Goal: Use online tool/utility: Utilize a website feature to perform a specific function

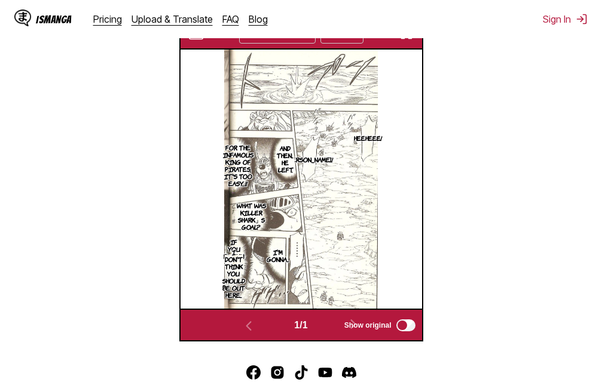
click at [406, 41] on img "button" at bounding box center [406, 33] width 14 height 14
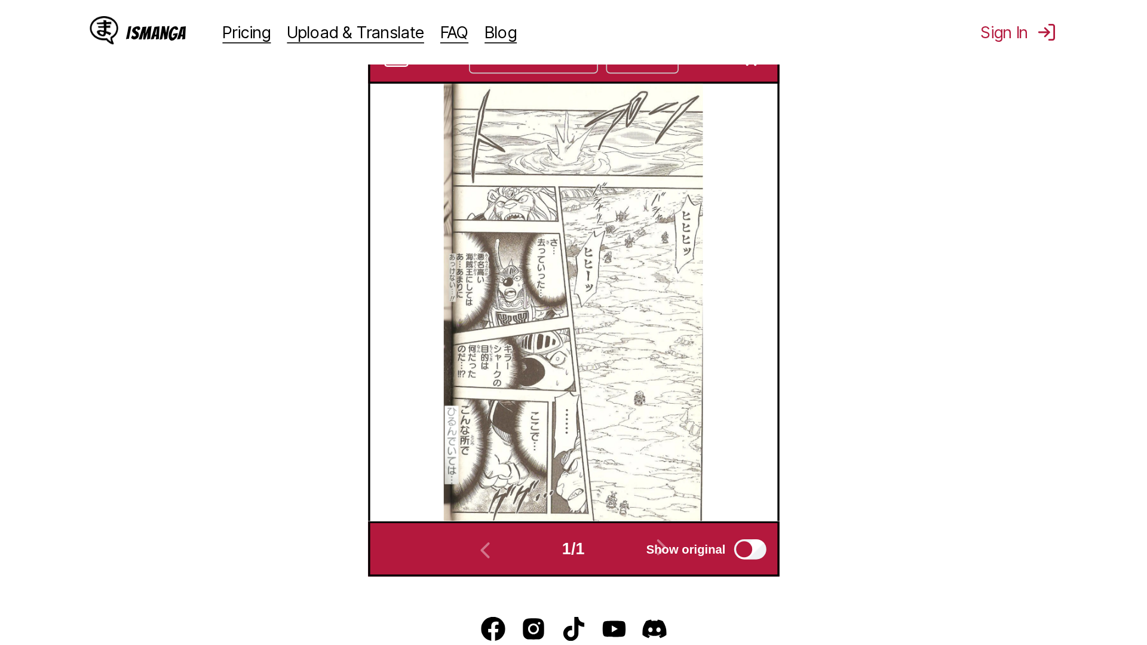
scroll to position [125, 0]
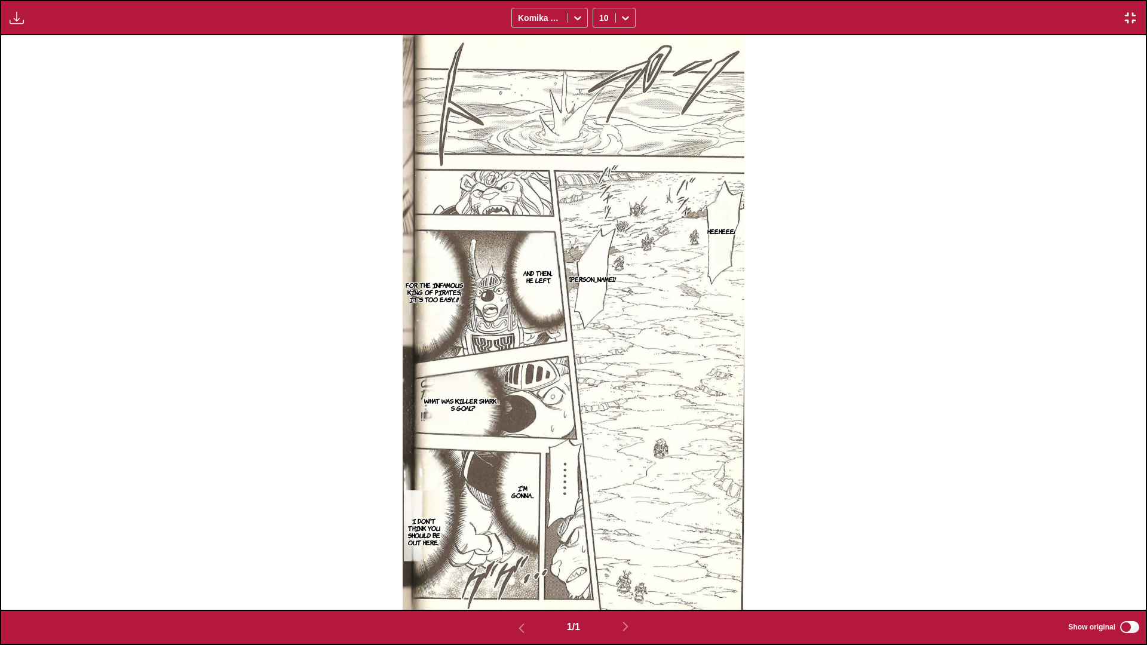
click at [601, 16] on img "button" at bounding box center [1130, 18] width 14 height 14
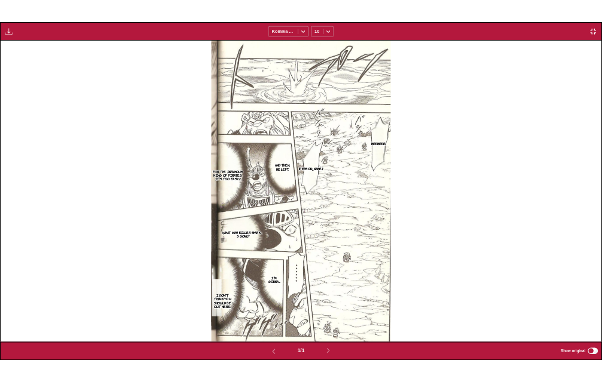
scroll to position [312, 0]
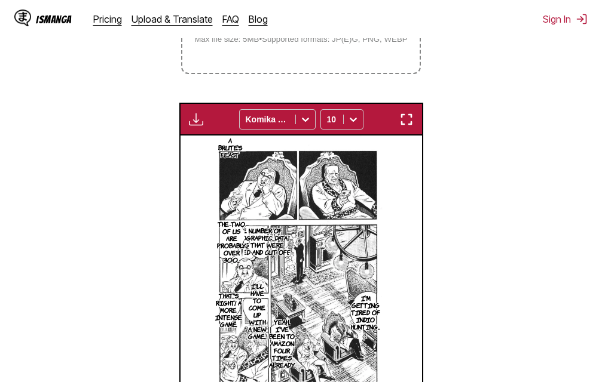
scroll to position [277, 0]
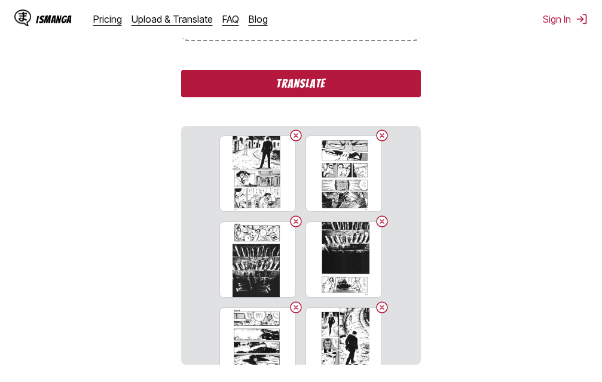
scroll to position [271, 0]
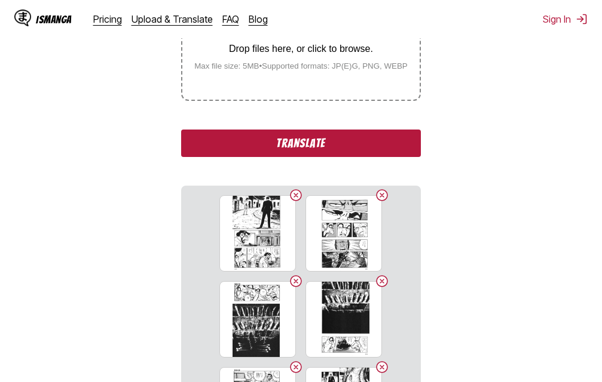
click at [290, 147] on button "Translate" at bounding box center [300, 143] width 239 height 27
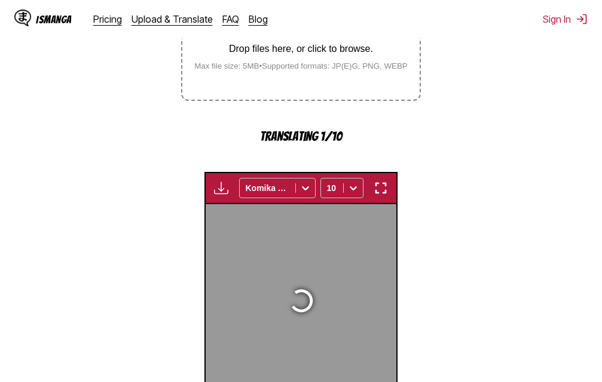
scroll to position [388, 0]
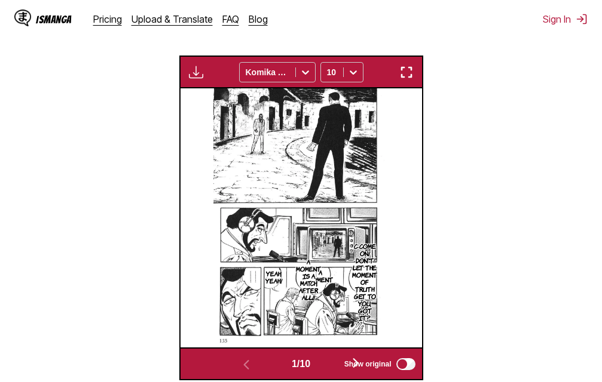
click at [409, 76] on img "button" at bounding box center [406, 72] width 14 height 14
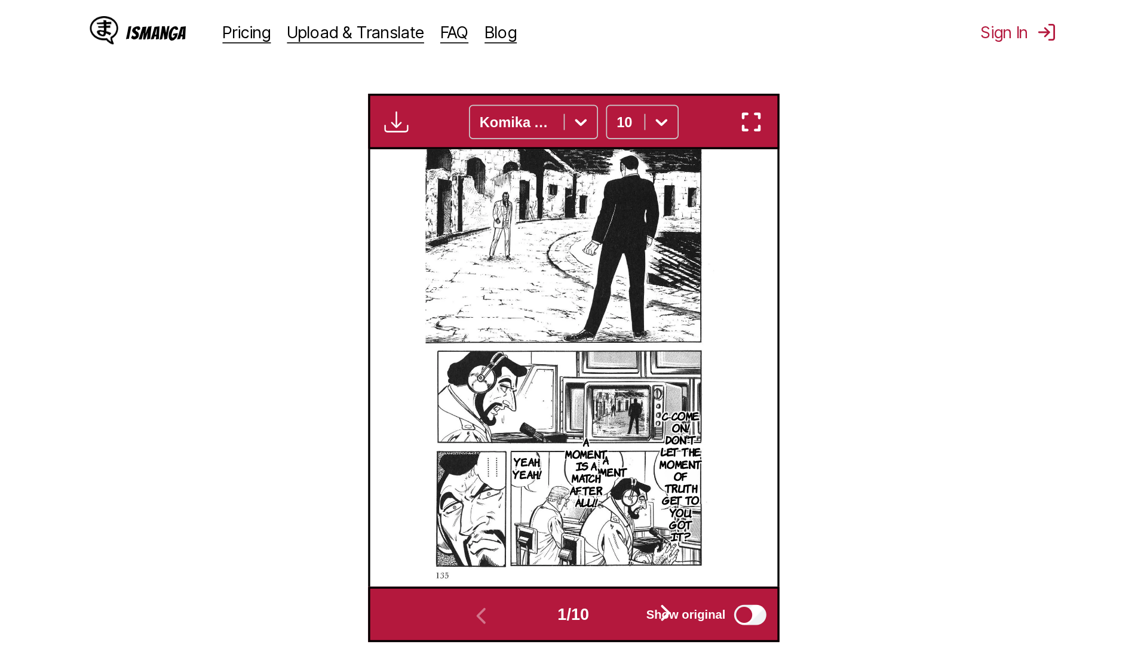
scroll to position [125, 0]
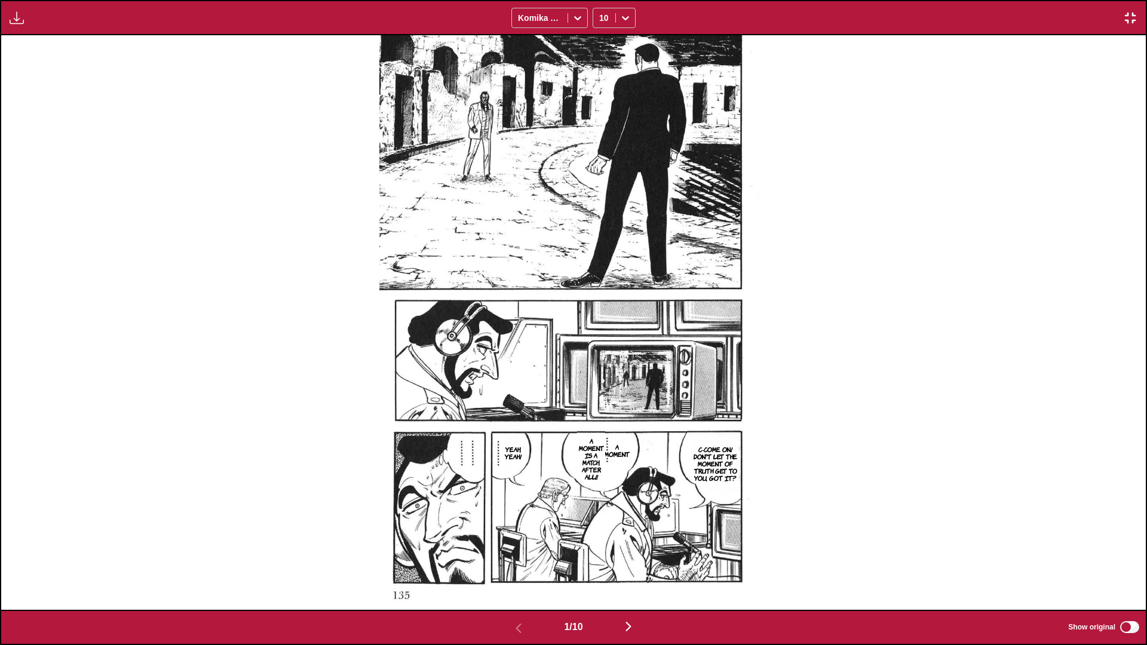
click at [588, 263] on img at bounding box center [573, 322] width 388 height 575
click at [601, 382] on img "button" at bounding box center [628, 627] width 14 height 14
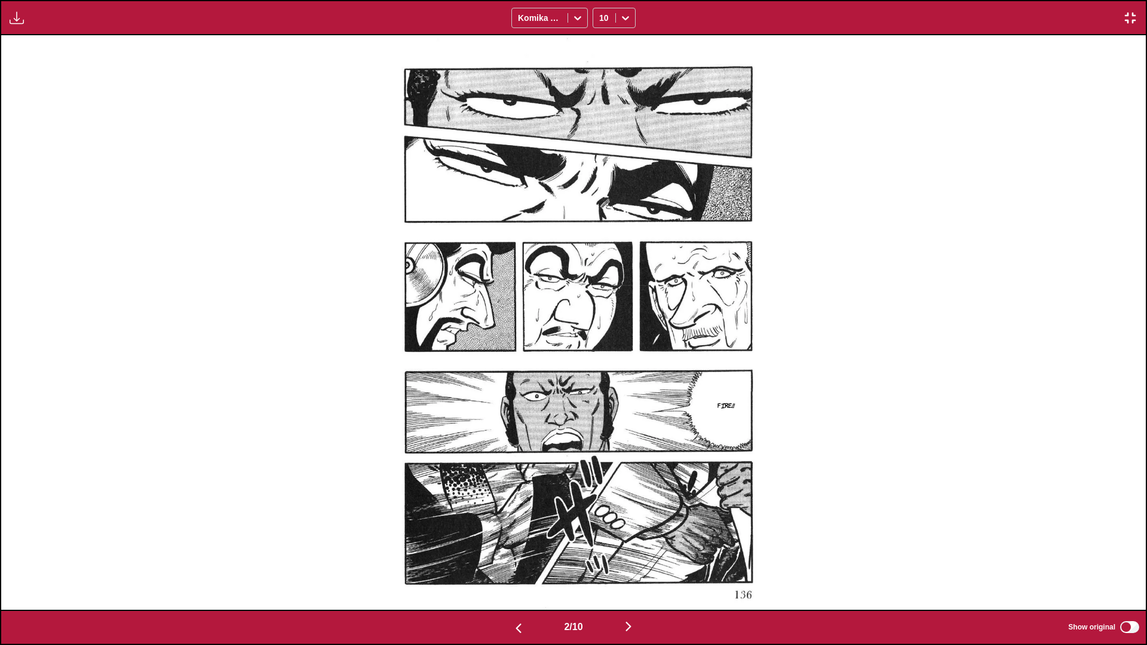
click at [601, 382] on img "button" at bounding box center [628, 627] width 14 height 14
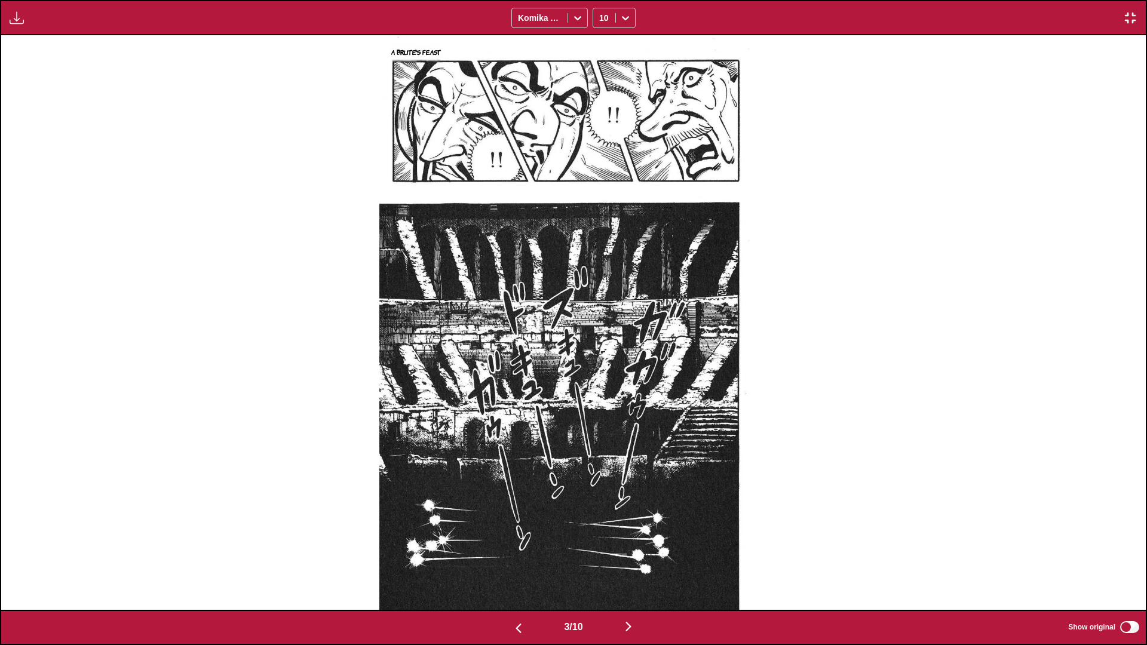
click at [601, 382] on img "button" at bounding box center [628, 627] width 14 height 14
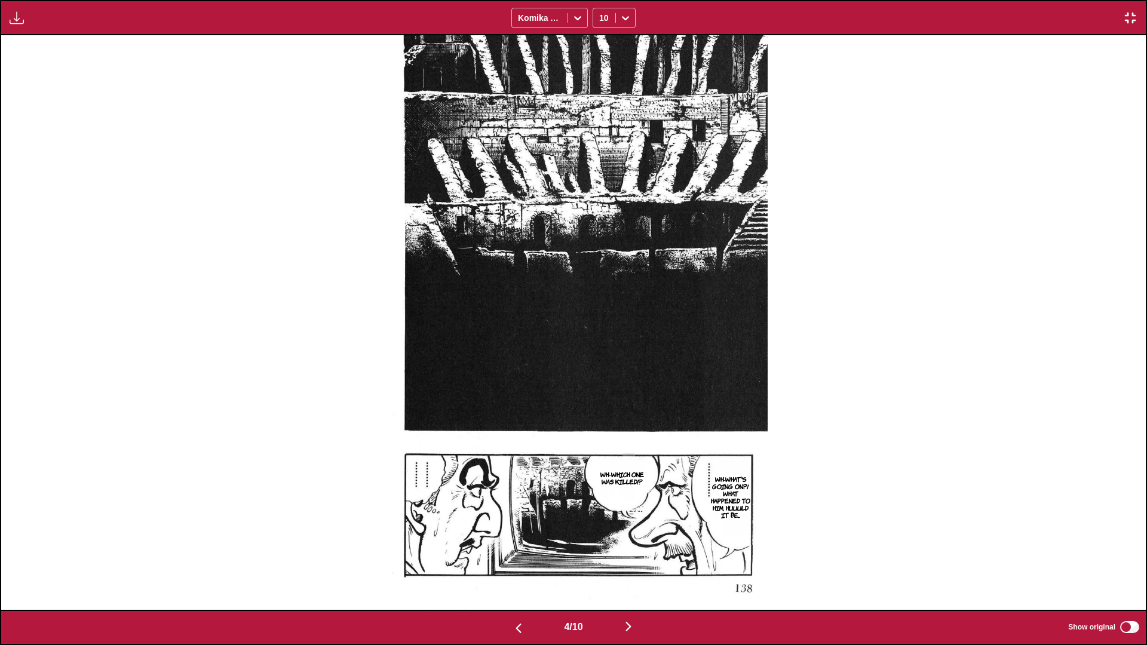
click at [601, 382] on img "button" at bounding box center [628, 627] width 14 height 14
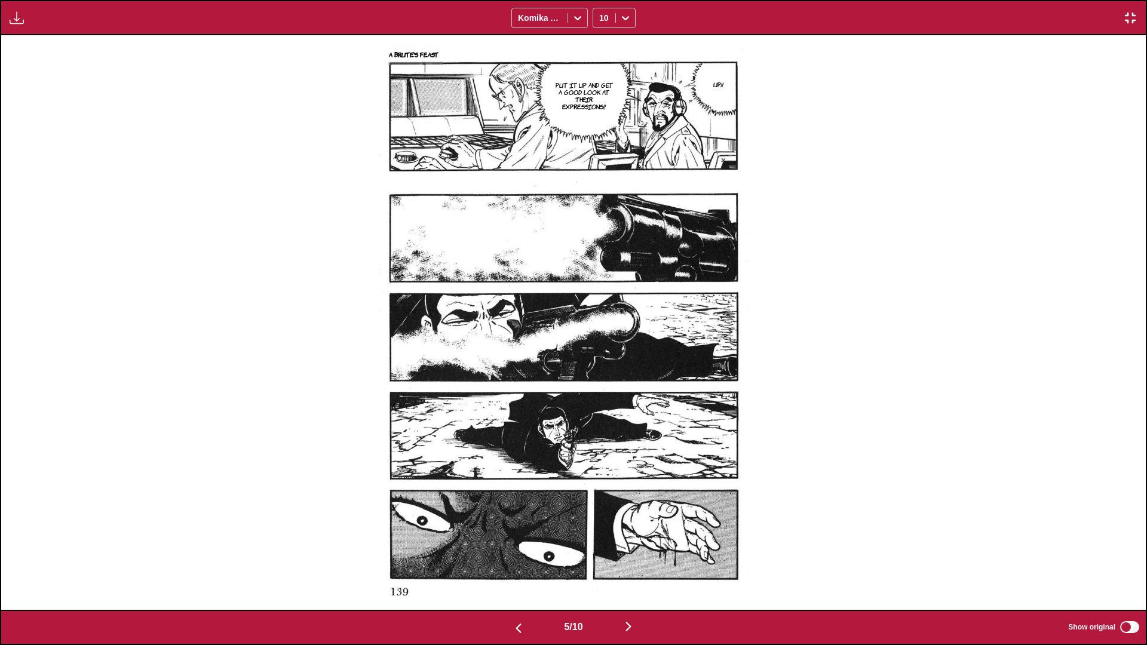
click at [601, 382] on img "button" at bounding box center [628, 627] width 14 height 14
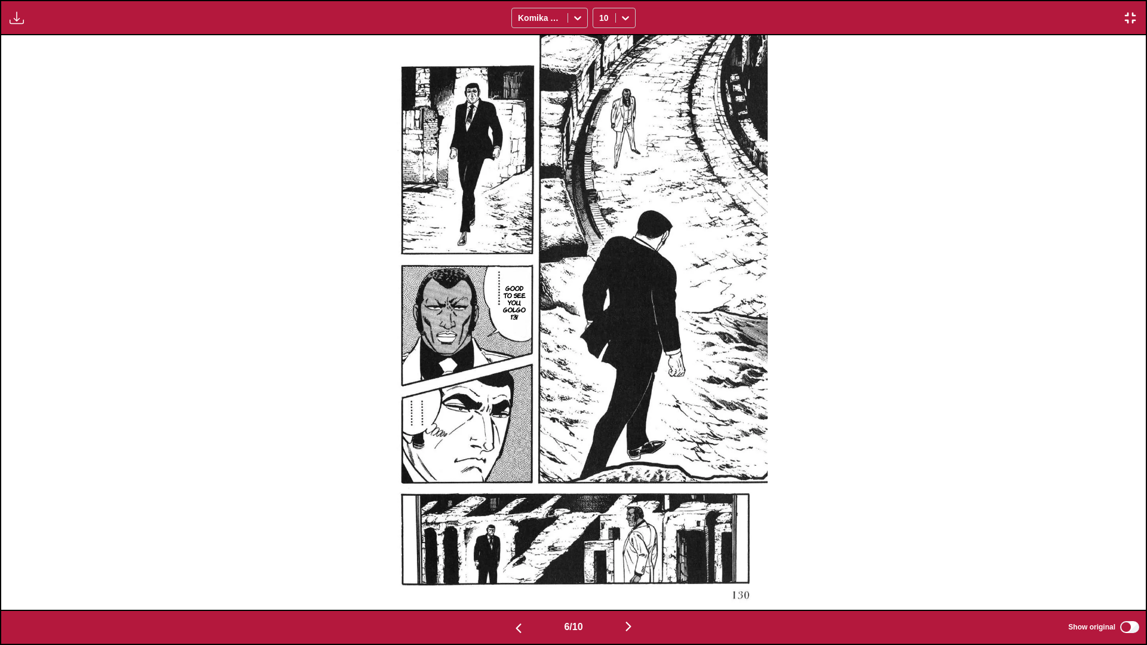
click at [601, 382] on img "button" at bounding box center [628, 627] width 14 height 14
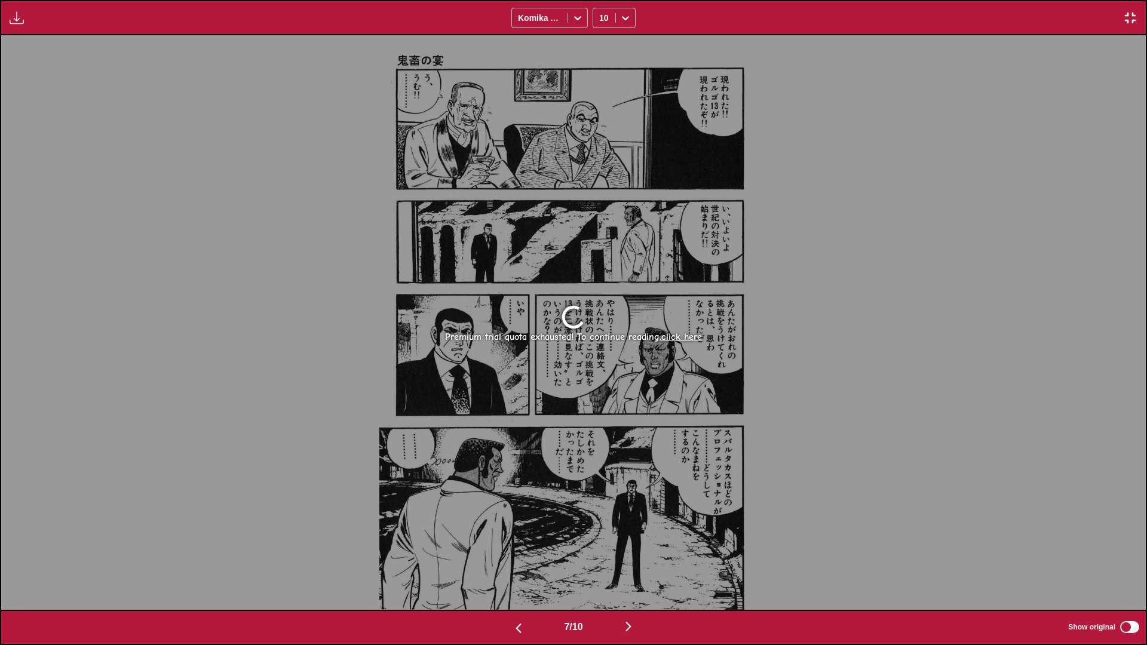
click at [601, 23] on img "button" at bounding box center [1130, 18] width 14 height 14
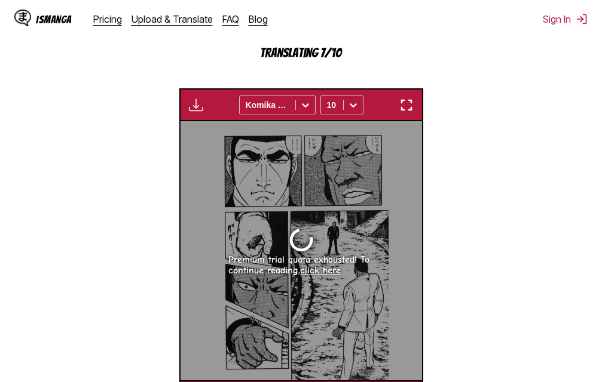
scroll to position [0, 1448]
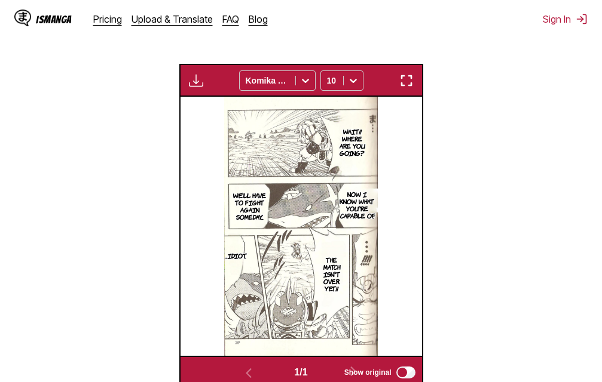
click at [407, 85] on img "button" at bounding box center [406, 80] width 14 height 14
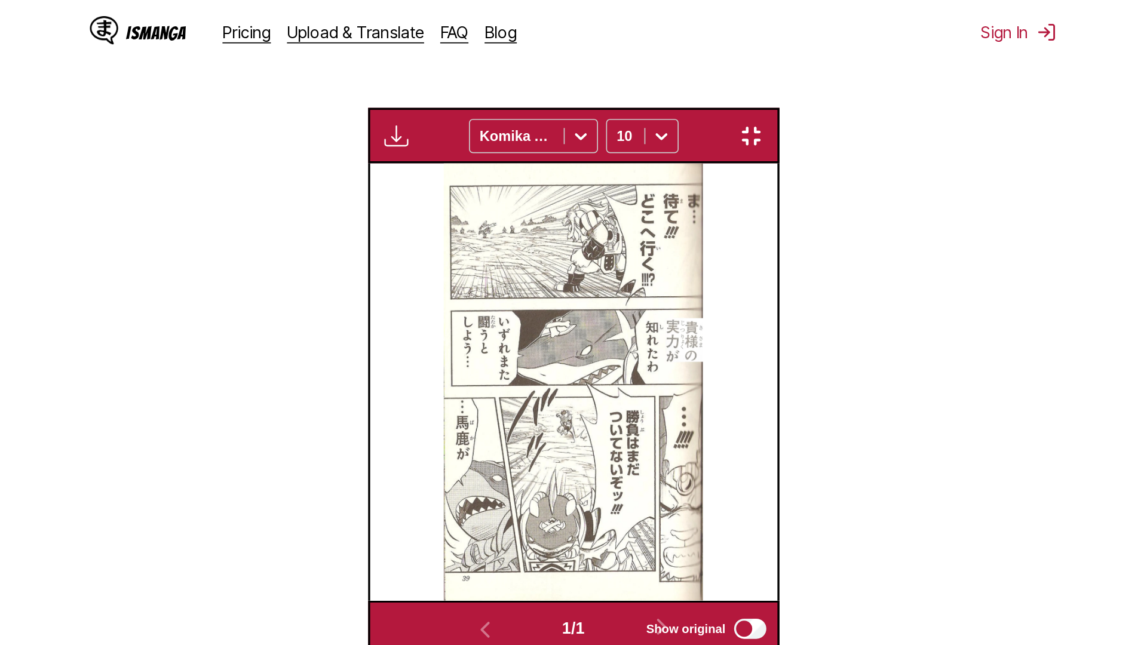
scroll to position [125, 0]
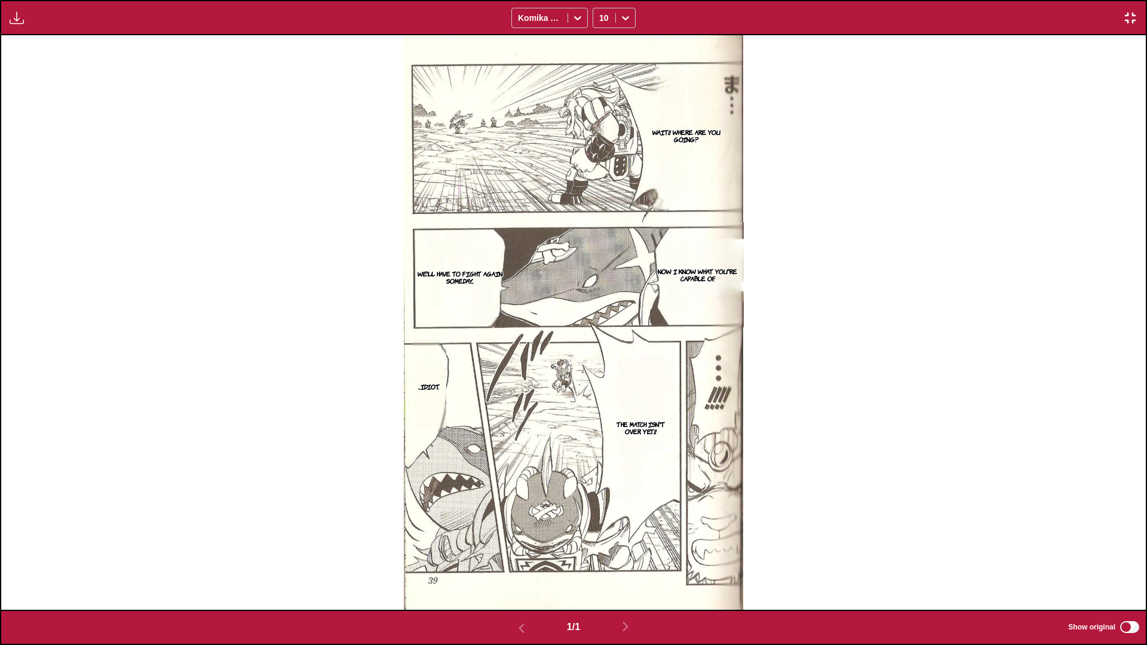
click at [601, 16] on img "button" at bounding box center [1130, 18] width 14 height 14
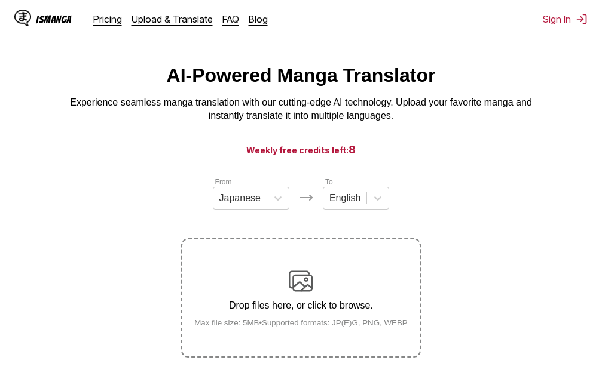
scroll to position [14, 0]
